Goal: Task Accomplishment & Management: Manage account settings

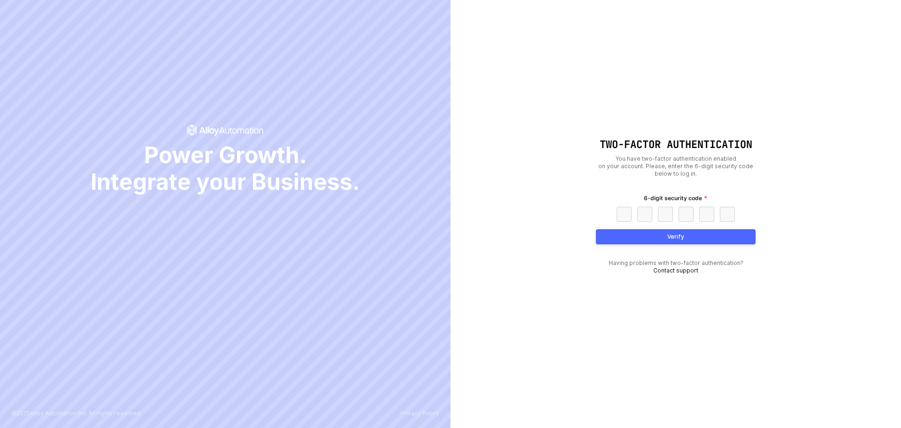
click at [845, 31] on div "Two-Factor Authentication You have two-factor authentication enabled on your ac…" at bounding box center [676, 214] width 451 height 428
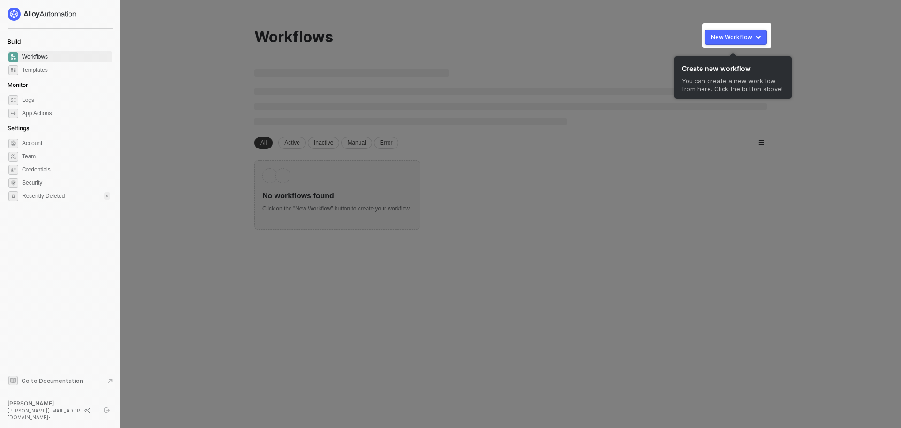
click at [498, 169] on div at bounding box center [450, 214] width 901 height 428
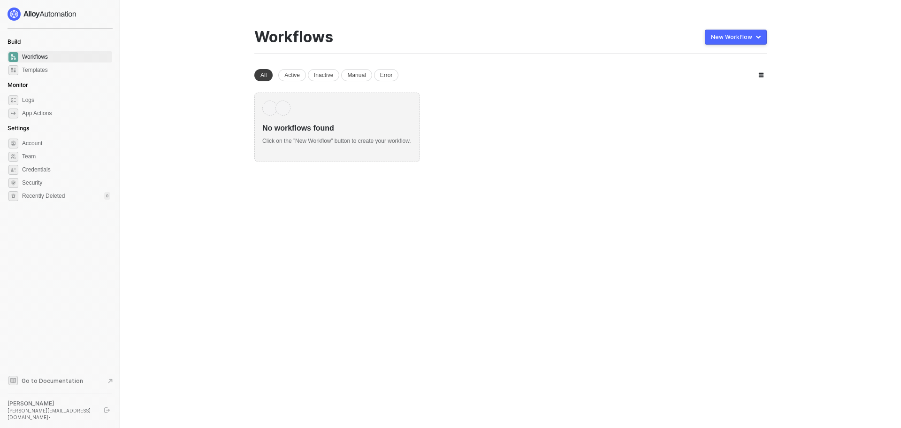
click at [724, 37] on div "New Workflow" at bounding box center [731, 37] width 41 height 8
click at [715, 72] on div "Start From Scratch" at bounding box center [709, 74] width 47 height 9
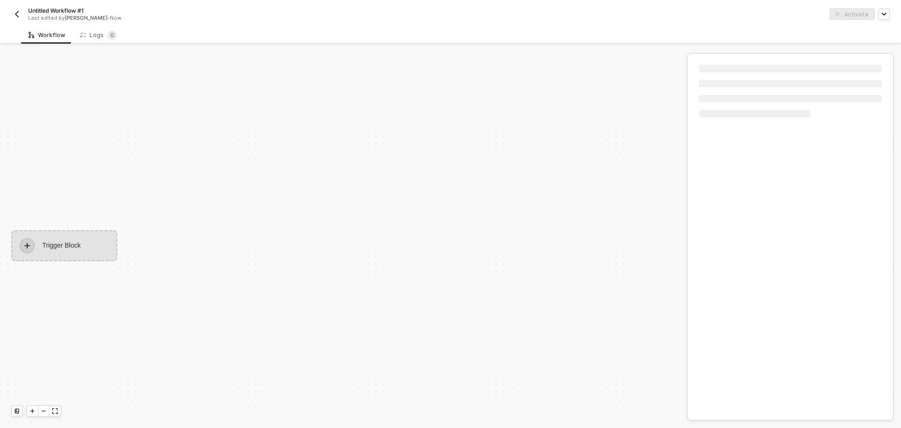
scroll to position [17, 0]
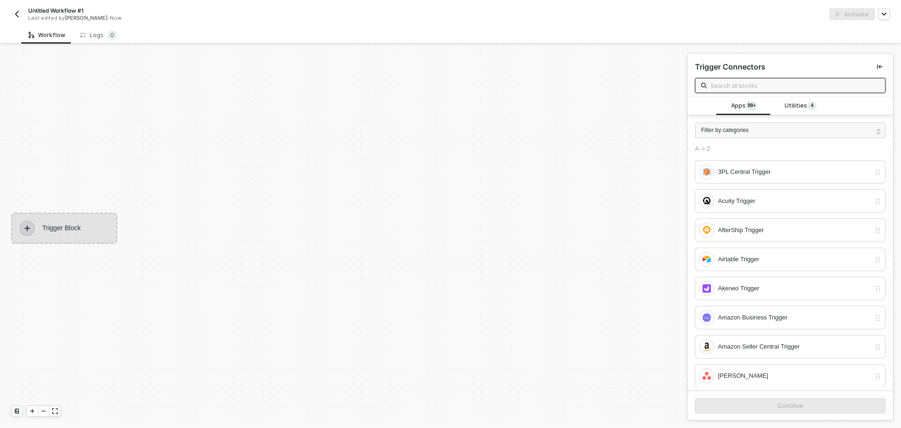
click at [23, 13] on div "Untitled Workflow #1 Last edited by Sean Galeon - Now" at bounding box center [230, 14] width 439 height 15
click at [18, 12] on img "button" at bounding box center [17, 14] width 8 height 8
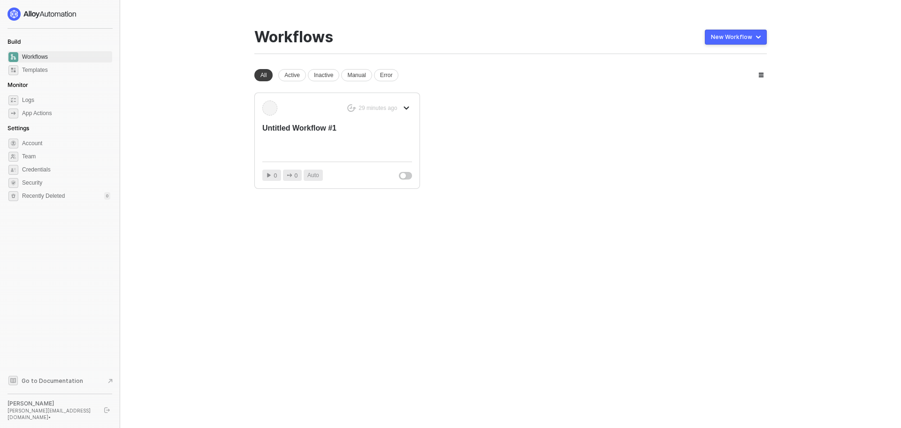
click at [92, 219] on div "Build Workflows Templates Monitor Logs App Actions Settings Account Team Creden…" at bounding box center [60, 214] width 105 height 413
click at [109, 13] on div at bounding box center [60, 14] width 105 height 13
click at [104, 18] on div at bounding box center [60, 14] width 105 height 13
click at [110, 11] on div at bounding box center [60, 14] width 105 height 13
click at [109, 411] on icon "logout" at bounding box center [107, 410] width 6 height 6
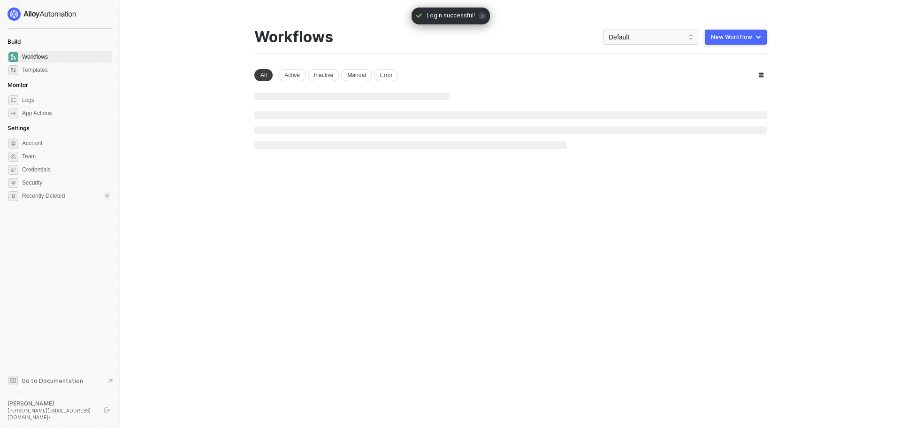
click at [109, 11] on div at bounding box center [60, 14] width 105 height 13
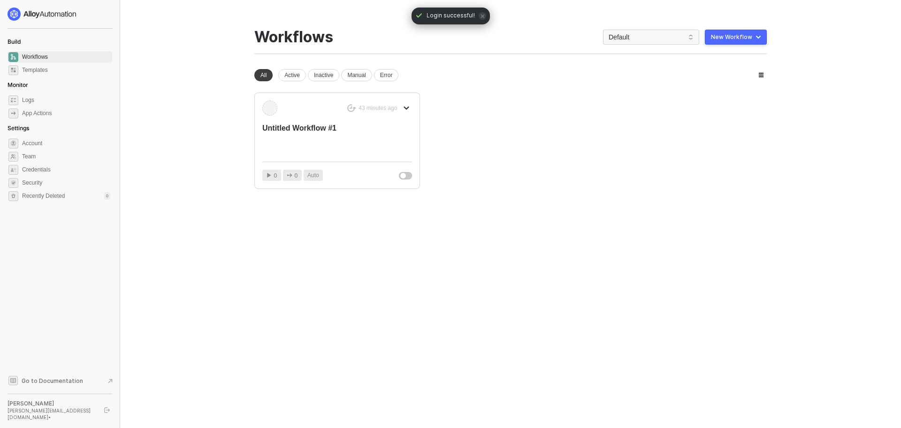
click at [109, 11] on div at bounding box center [60, 14] width 105 height 13
click at [66, 167] on span "Credentials" at bounding box center [66, 169] width 88 height 11
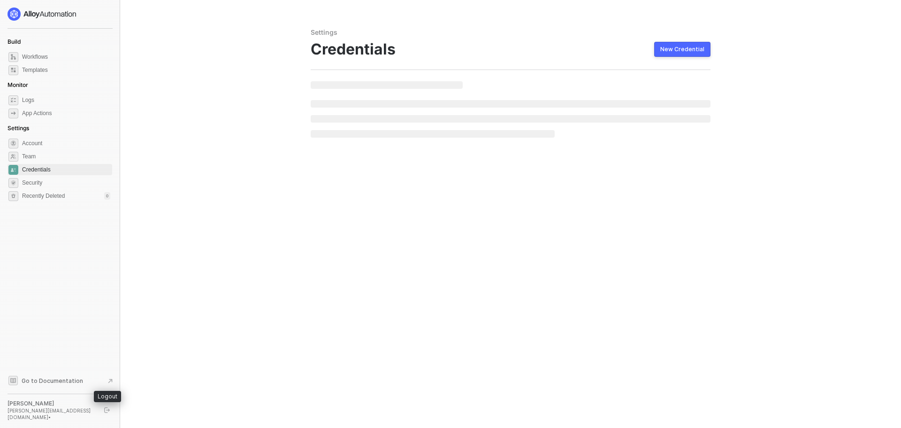
click at [107, 412] on button "button" at bounding box center [106, 409] width 11 height 11
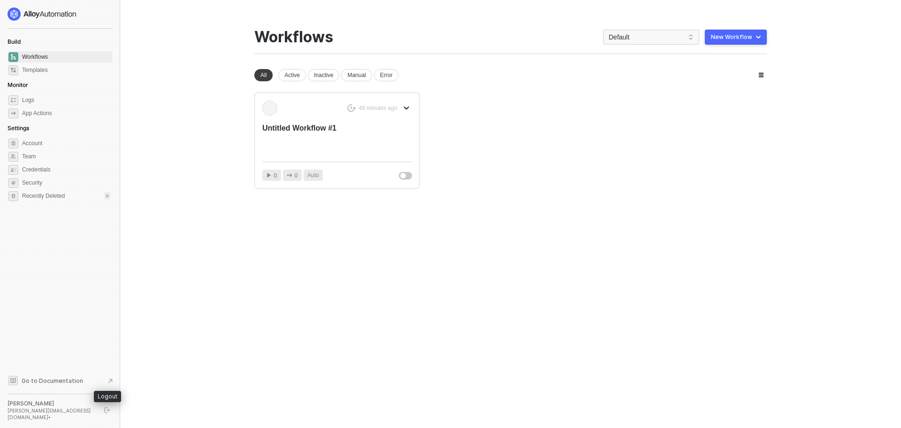
click at [106, 413] on icon "logout" at bounding box center [107, 410] width 6 height 6
click at [107, 411] on icon "logout" at bounding box center [107, 410] width 6 height 6
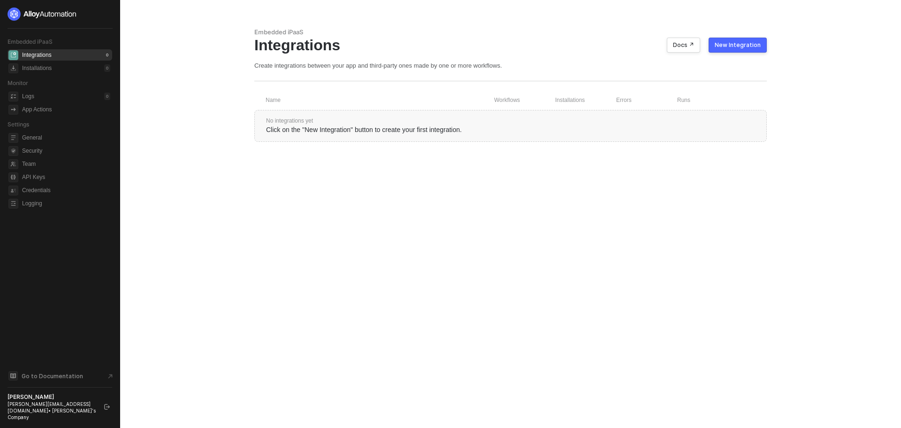
click at [745, 44] on div "New Integration" at bounding box center [738, 45] width 46 height 8
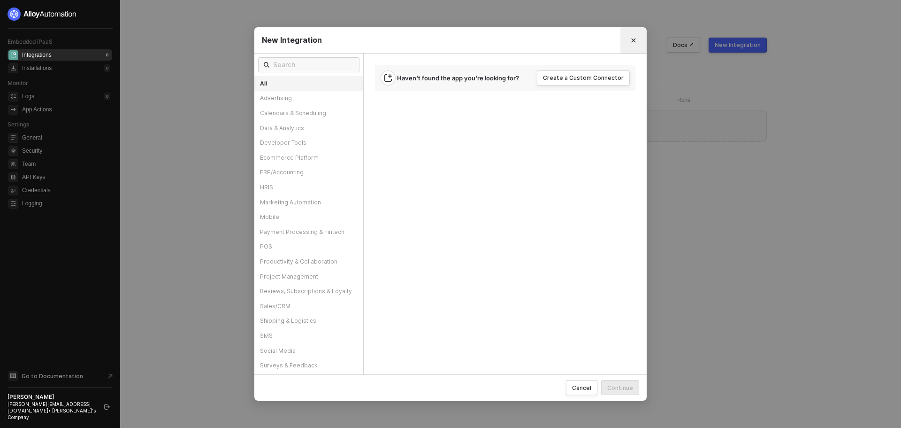
click at [635, 41] on icon "Close" at bounding box center [634, 40] width 4 height 4
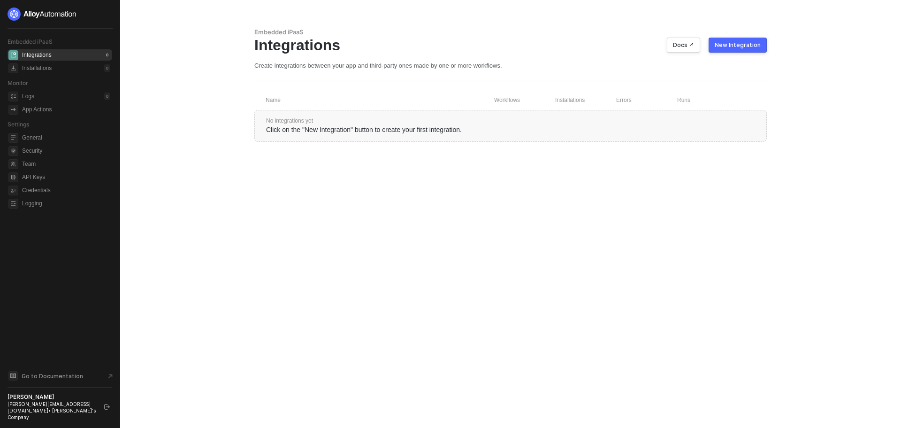
click at [102, 18] on div at bounding box center [60, 14] width 105 height 13
click at [107, 14] on div at bounding box center [60, 14] width 105 height 13
click at [56, 173] on span "API Keys" at bounding box center [66, 176] width 88 height 11
